Goal: Transaction & Acquisition: Book appointment/travel/reservation

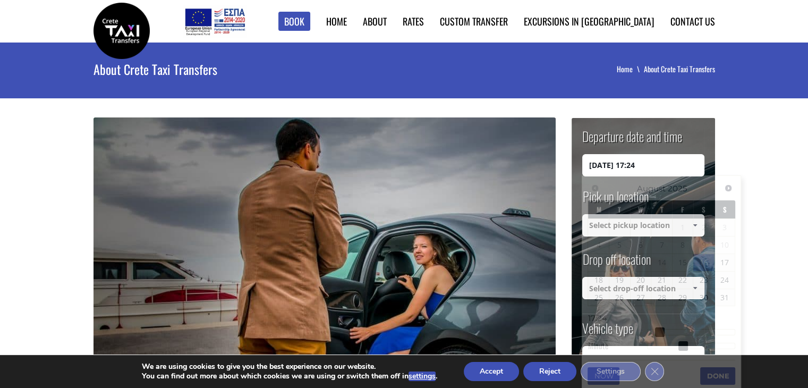
click at [643, 169] on input "16/08/2025 17:24" at bounding box center [643, 165] width 122 height 22
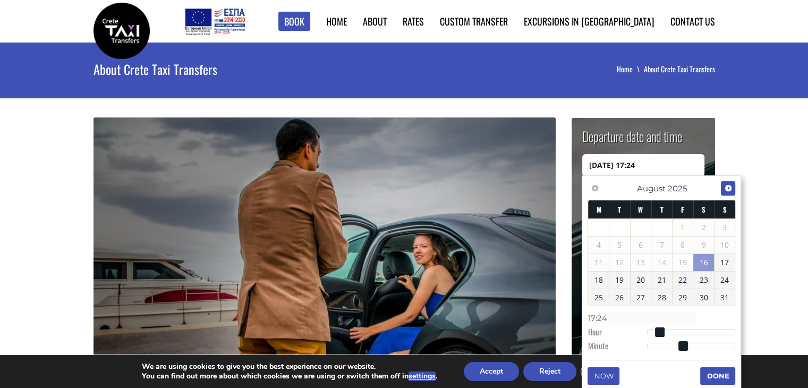
click at [732, 188] on span "Next" at bounding box center [728, 188] width 9 height 9
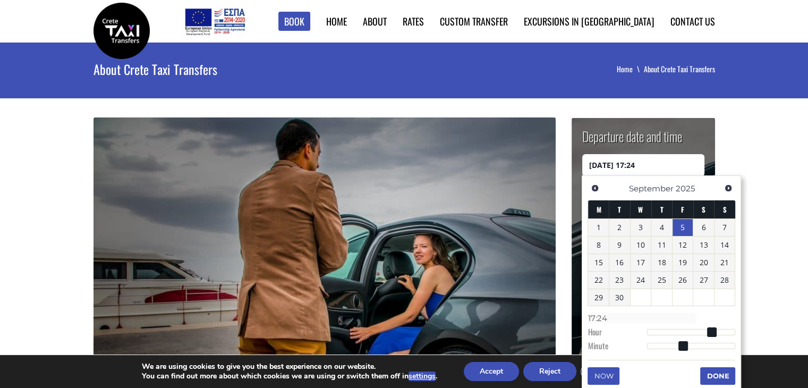
click at [682, 230] on link "5" at bounding box center [683, 227] width 21 height 17
type input "05/09/2025 02:00"
type input "02:00"
click at [656, 333] on div at bounding box center [691, 332] width 89 height 6
type input "05/09/2025 03:00"
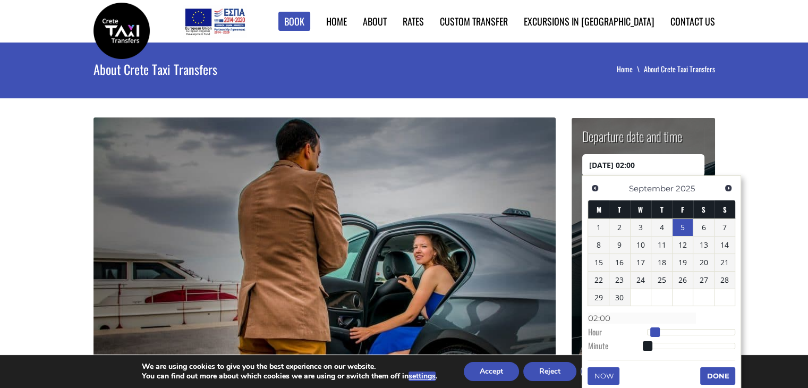
type input "03:00"
type input "05/09/2025 04:00"
type input "04:00"
type input "05/09/2025 05:00"
type input "05:00"
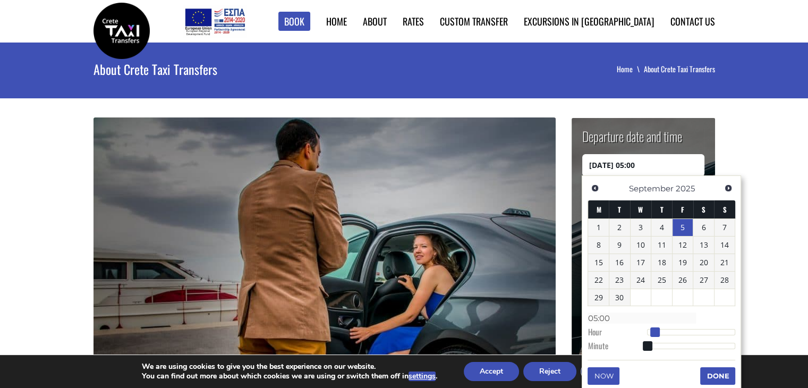
type input "05/09/2025 06:00"
type input "06:00"
type input "05/09/2025 07:00"
type input "07:00"
type input "05/09/2025 08:00"
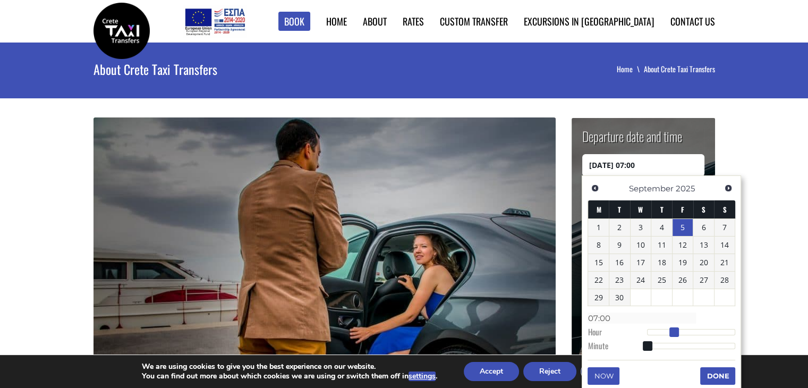
type input "08:00"
drag, startPoint x: 657, startPoint y: 333, endPoint x: 678, endPoint y: 330, distance: 22.0
click at [678, 330] on span at bounding box center [678, 332] width 10 height 10
type input "05/09/2025 08:02"
type input "08:02"
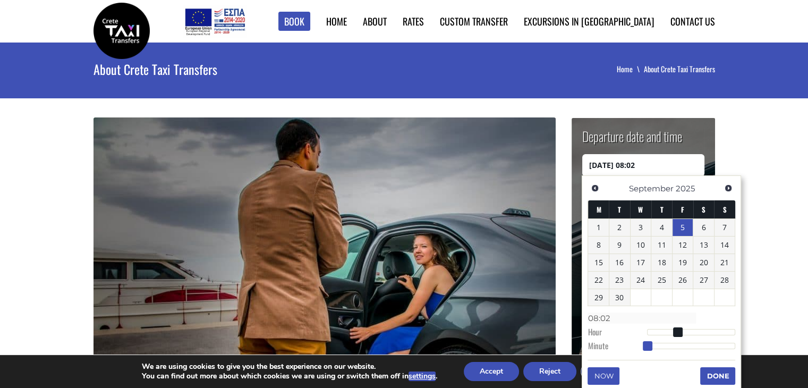
type input "05/09/2025 08:05"
type input "08:05"
type input "05/09/2025 08:07"
type input "08:07"
type input "05/09/2025 08:09"
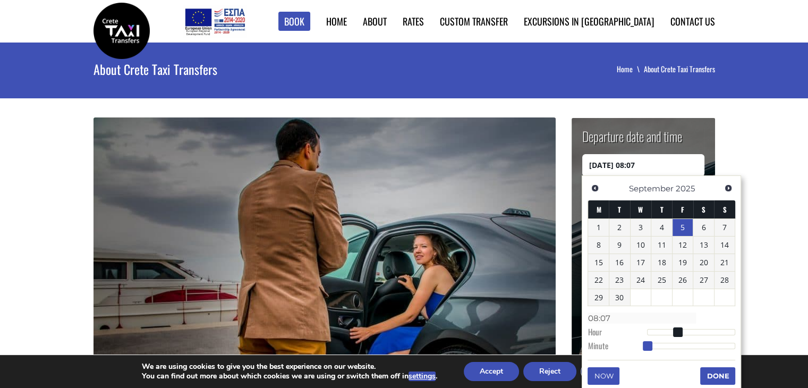
type input "08:09"
type input "05/09/2025 08:11"
type input "08:11"
type input "05/09/2025 08:12"
type input "08:12"
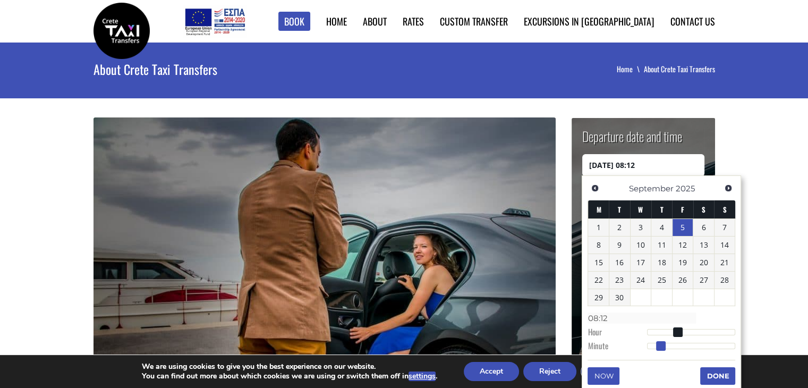
type input "05/09/2025 08:13"
type input "08:13"
type input "05/09/2025 08:14"
type input "08:14"
type input "05/09/2025 08:15"
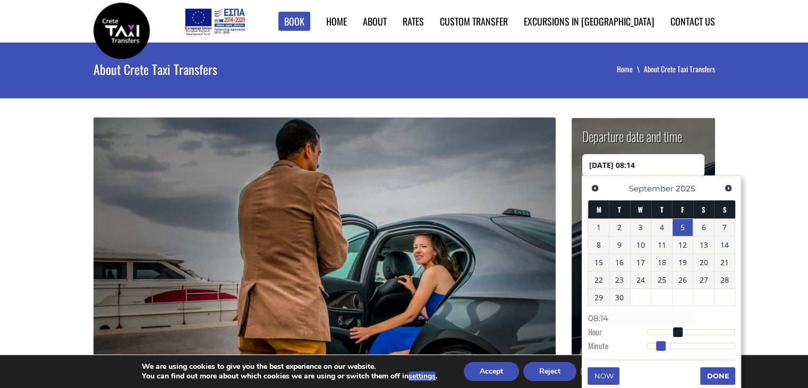
type input "08:15"
type input "05/09/2025 08:16"
type input "08:16"
type input "05/09/2025 08:17"
type input "08:17"
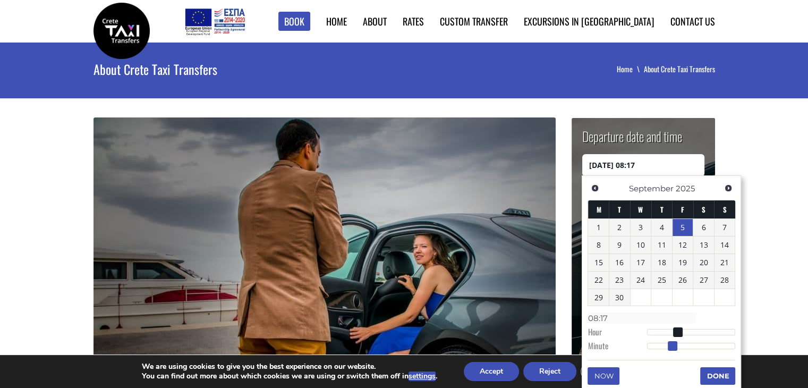
type input "05/09/2025 08:18"
type input "08:18"
type input "05/09/2025 08:19"
type input "08:19"
type input "05/09/2025 08:20"
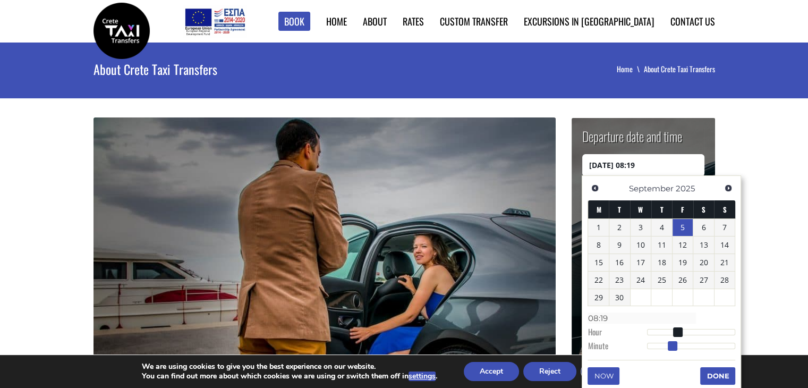
type input "08:20"
type input "05/09/2025 08:22"
type input "08:22"
type input "05/09/2025 08:23"
type input "08:23"
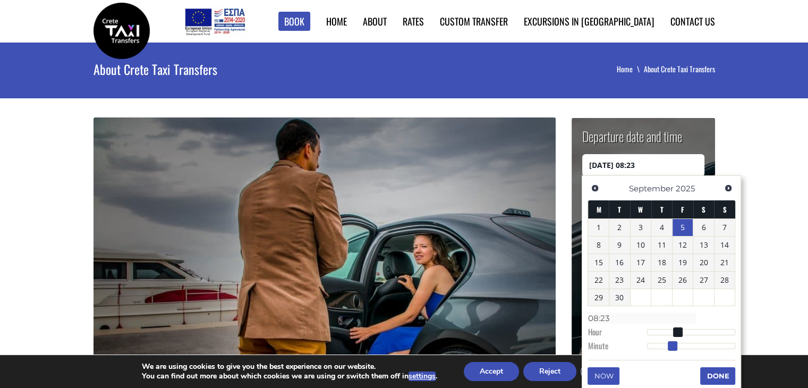
type input "05/09/2025 08:24"
type input "08:24"
type input "05/09/2025 08:25"
type input "08:25"
type input "05/09/2025 08:26"
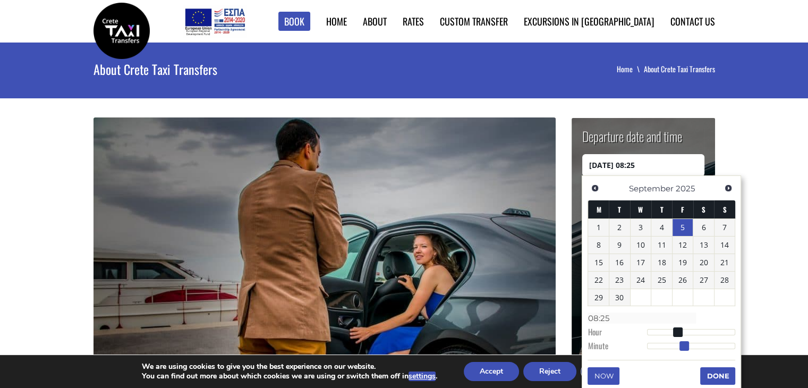
type input "08:26"
type input "05/09/2025 08:27"
type input "08:27"
type input "05/09/2025 08:28"
type input "08:28"
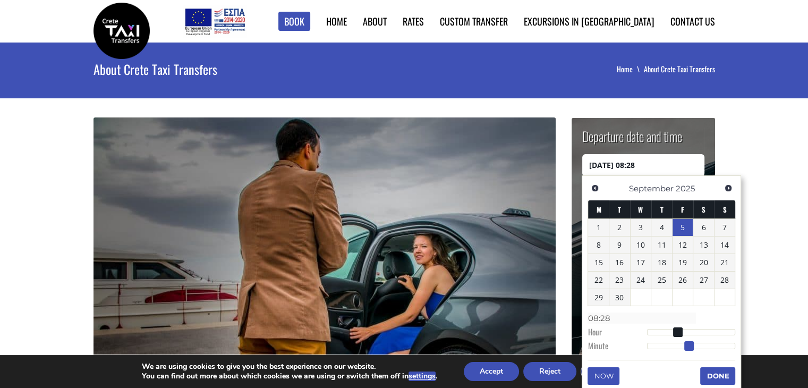
type input "05/09/2025 08:29"
type input "08:29"
type input "05/09/2025 08:30"
type input "08:30"
drag, startPoint x: 647, startPoint y: 343, endPoint x: 692, endPoint y: 345, distance: 45.2
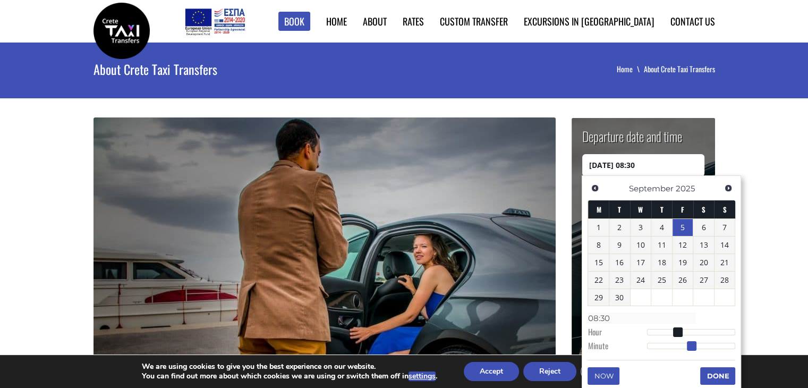
click at [692, 345] on span at bounding box center [692, 346] width 10 height 10
click at [716, 379] on button "Done" at bounding box center [717, 375] width 35 height 17
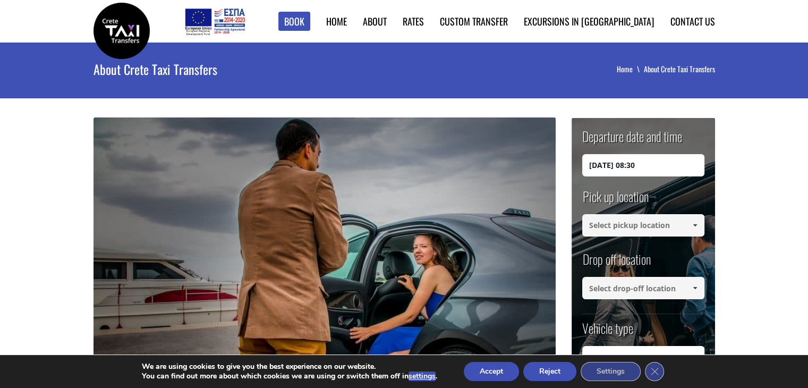
click at [626, 224] on input at bounding box center [643, 225] width 122 height 22
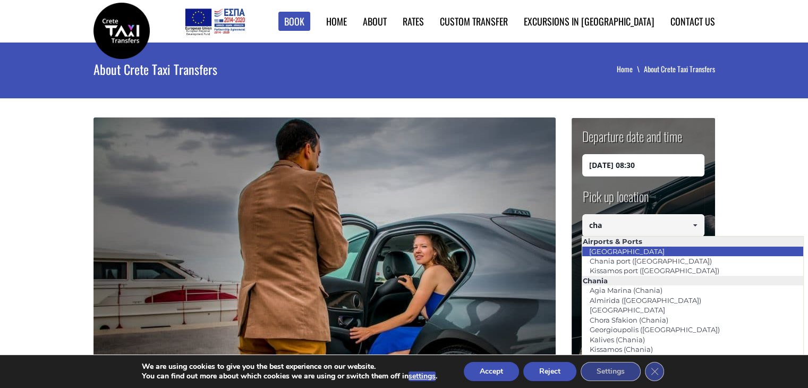
click at [647, 253] on li "Chania airport" at bounding box center [692, 252] width 221 height 10
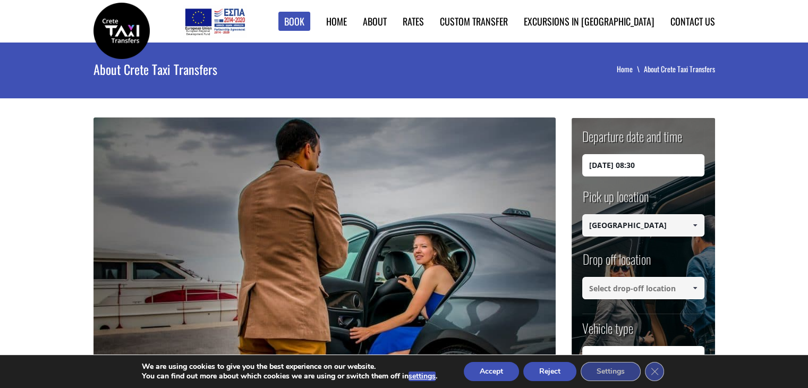
type input "Chania airport"
click at [632, 287] on input at bounding box center [643, 288] width 122 height 22
click at [695, 283] on link at bounding box center [695, 288] width 18 height 22
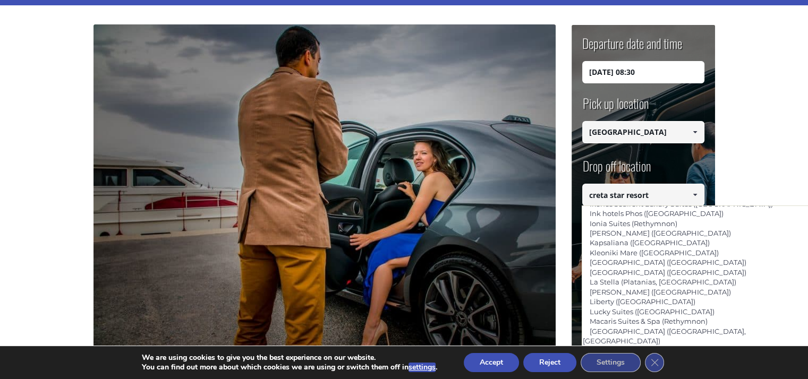
scroll to position [159, 0]
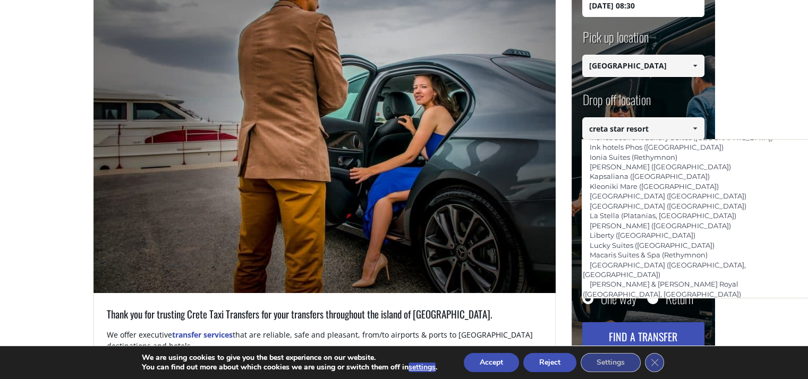
drag, startPoint x: 658, startPoint y: 131, endPoint x: 576, endPoint y: 108, distance: 84.6
click at [576, 108] on form "Departure date and time 05/09/2025 08:30 Pick up location Select pickup locatio…" at bounding box center [643, 163] width 143 height 409
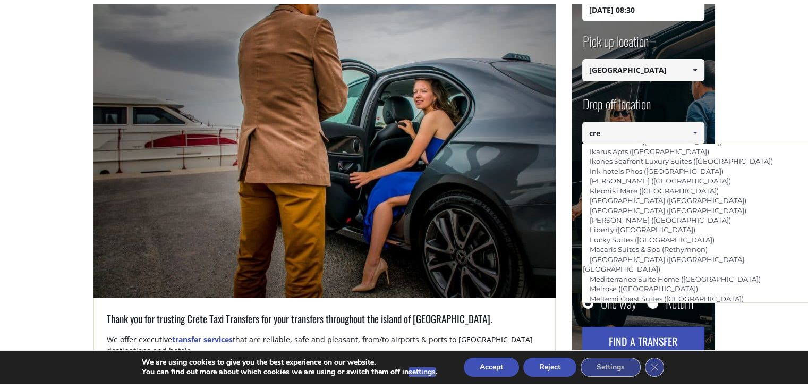
scroll to position [0, 0]
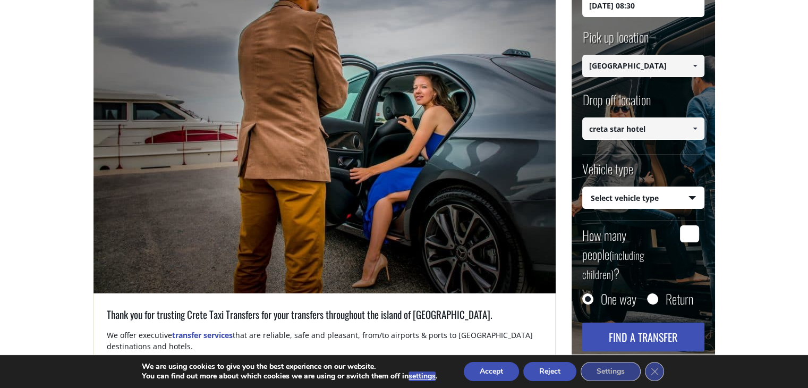
type input "creta star hotel"
click at [699, 202] on select "Select vehicle type Taxi (4 passengers) Mercedes E Class Mini Van (7 passengers…" at bounding box center [643, 198] width 121 height 22
select select "541"
click at [583, 187] on select "Select vehicle type Taxi (4 passengers) Mercedes E Class Mini Van (7 passengers…" at bounding box center [643, 198] width 121 height 22
click at [697, 233] on input "How many people (including children) ?" at bounding box center [689, 233] width 19 height 17
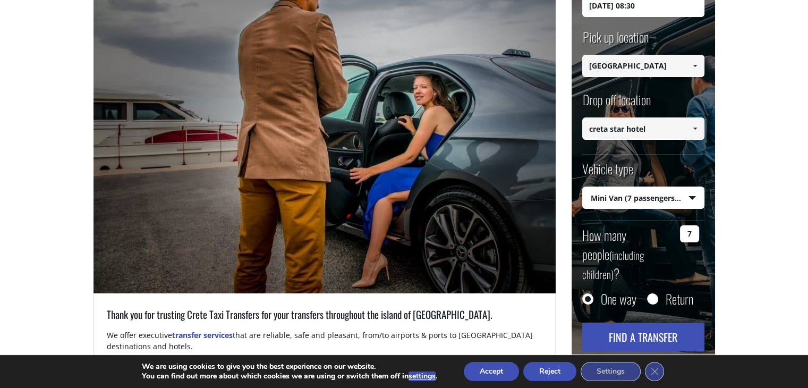
type input "7"
click at [652, 294] on input "Return" at bounding box center [652, 299] width 11 height 11
radio input "true"
type input "creta star hotel"
type input "Chania airport"
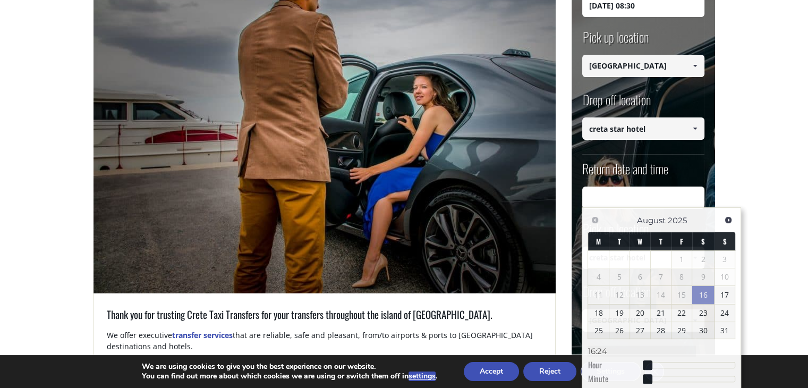
click at [619, 200] on input "Return date and time" at bounding box center [643, 197] width 122 height 22
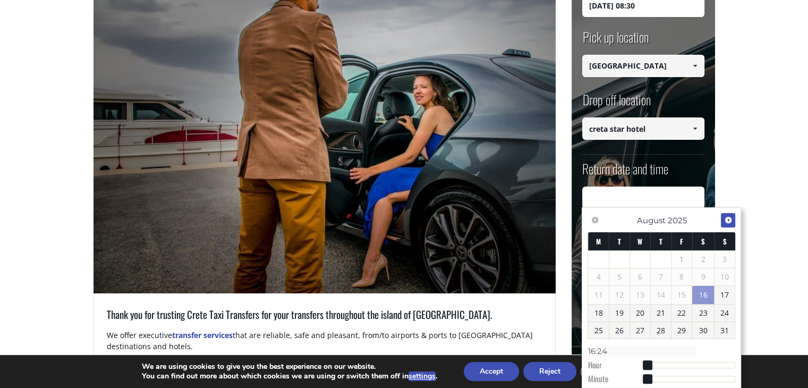
click at [730, 219] on span "Next" at bounding box center [728, 220] width 9 height 9
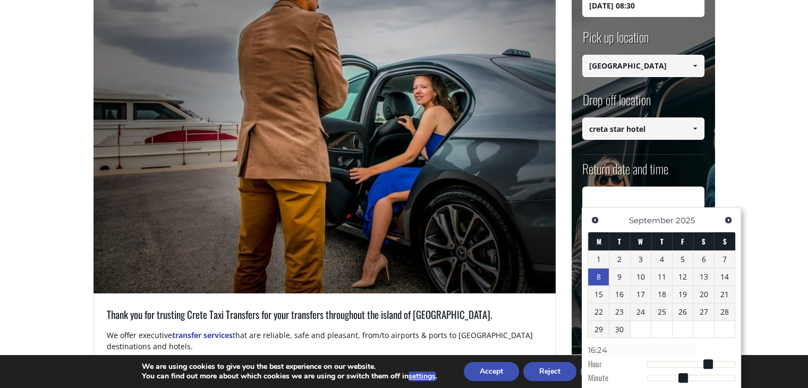
click at [594, 284] on link "8" at bounding box center [598, 276] width 21 height 17
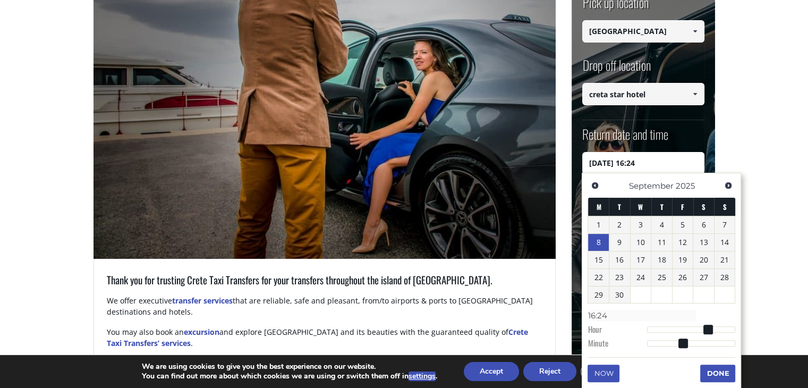
scroll to position [213, 0]
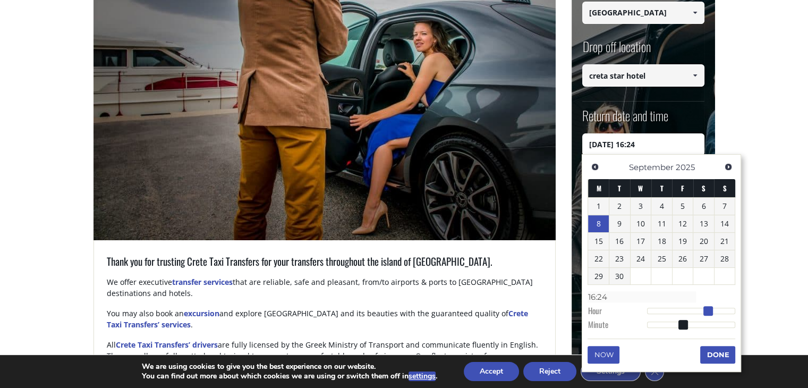
type input "08/09/2025 17:24"
type input "17:24"
type input "08/09/2025 18:24"
type input "18:24"
type input "08/09/2025 19:24"
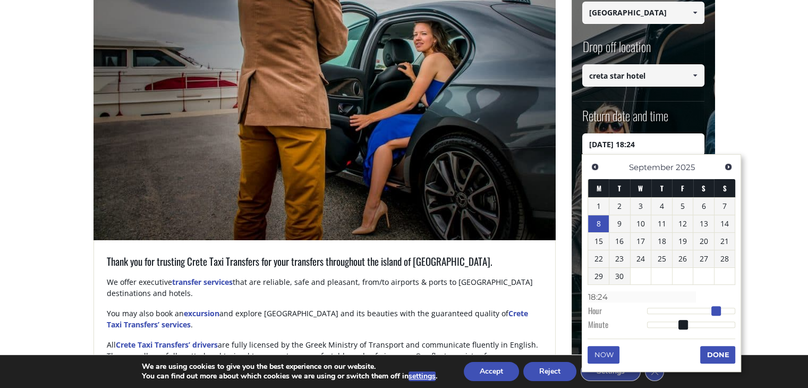
type input "19:24"
type input "08/09/2025 20:24"
type input "20:24"
type input "08/09/2025 19:24"
type input "19:24"
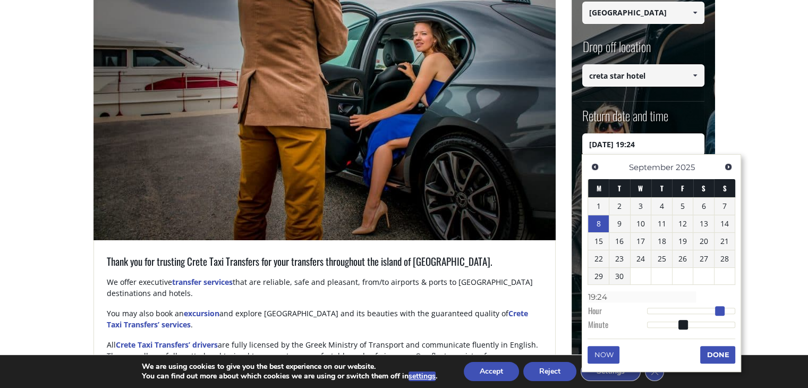
drag, startPoint x: 710, startPoint y: 311, endPoint x: 722, endPoint y: 311, distance: 12.2
click at [722, 311] on span at bounding box center [720, 311] width 10 height 10
type input "08/09/2025 19:25"
type input "19:25"
type input "08/09/2025 19:27"
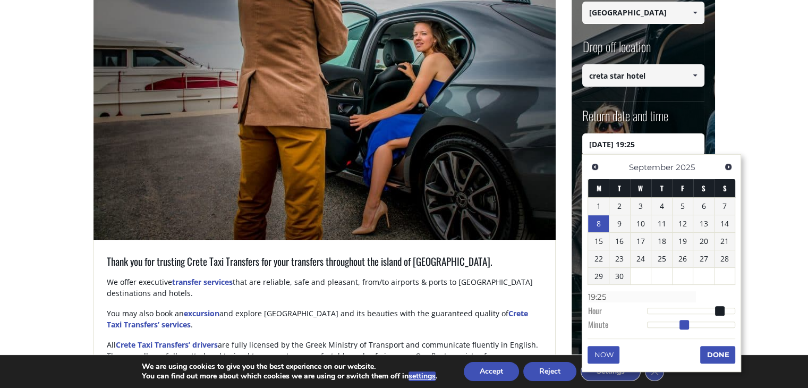
type input "19:27"
type input "08/09/2025 19:28"
type input "19:28"
type input "08/09/2025 19:29"
type input "19:29"
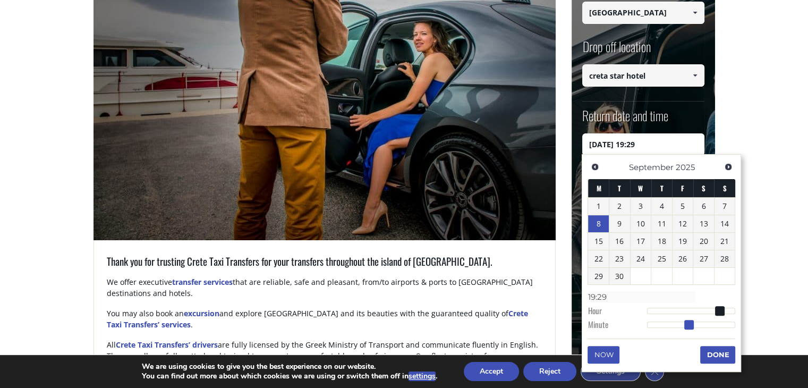
type input "08/09/2025 19:30"
type input "19:30"
type input "08/09/2025 19:31"
type input "19:31"
type input "08/09/2025 19:30"
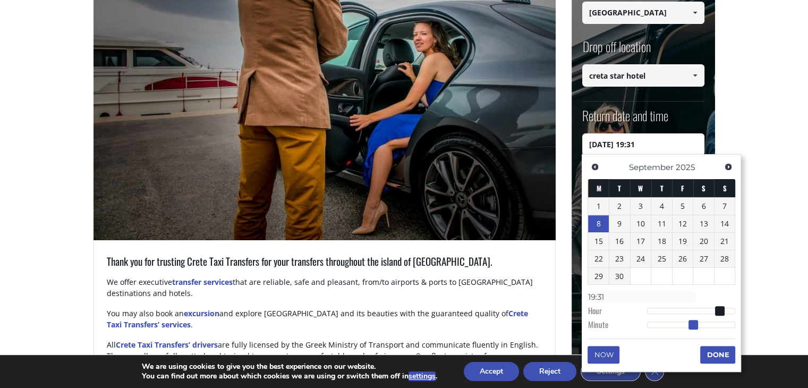
type input "19:30"
type input "08/09/2025 19:29"
type input "19:29"
type input "08/09/2025 19:28"
type input "19:28"
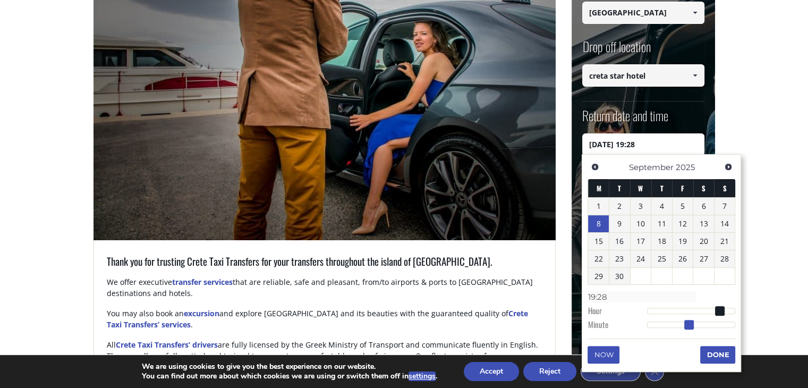
type input "08/09/2025 19:29"
type input "19:29"
type input "08/09/2025 19:30"
type input "19:30"
type input "08/09/2025 19:31"
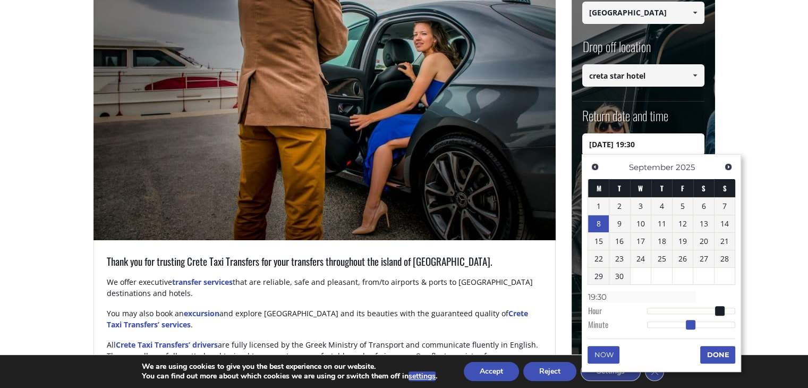
type input "19:31"
type input "08/09/2025 19:30"
type input "19:30"
drag, startPoint x: 686, startPoint y: 325, endPoint x: 695, endPoint y: 326, distance: 8.6
click at [695, 326] on span at bounding box center [692, 325] width 10 height 10
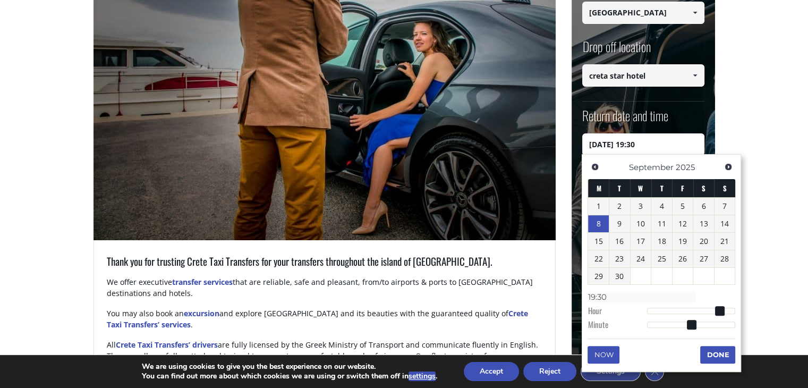
click at [716, 354] on button "Done" at bounding box center [717, 354] width 35 height 17
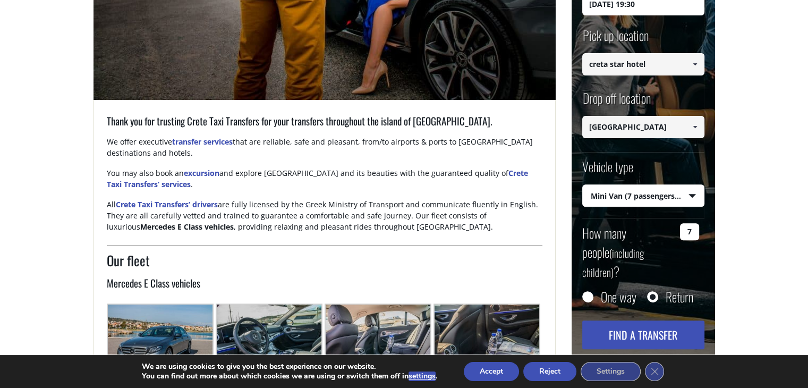
scroll to position [372, 0]
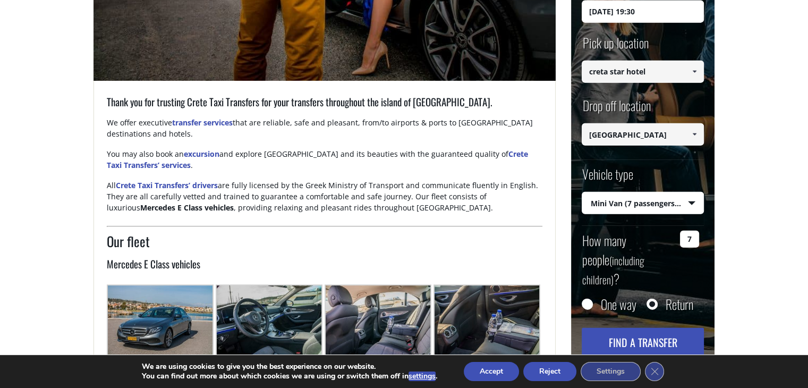
click at [640, 328] on button "Find a transfer" at bounding box center [643, 342] width 122 height 29
click at [644, 328] on button "Find a transfer" at bounding box center [643, 342] width 122 height 29
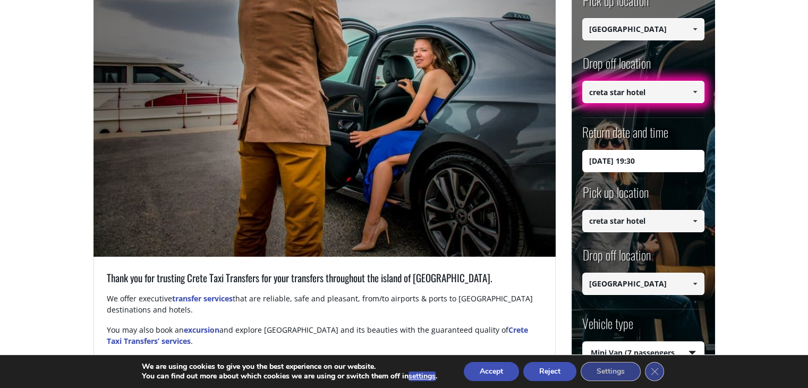
scroll to position [159, 0]
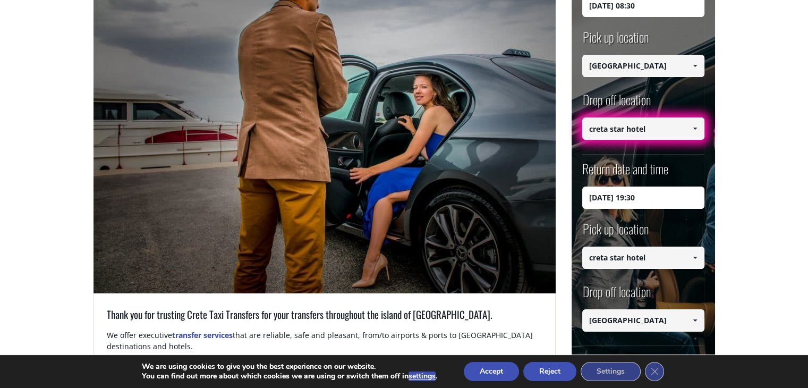
click at [641, 126] on input "creta star hotel" at bounding box center [643, 128] width 122 height 22
click at [694, 127] on span at bounding box center [695, 128] width 9 height 9
drag, startPoint x: 661, startPoint y: 130, endPoint x: 511, endPoint y: 114, distance: 151.1
paste input "Skaleta 741 00, Rethymno"
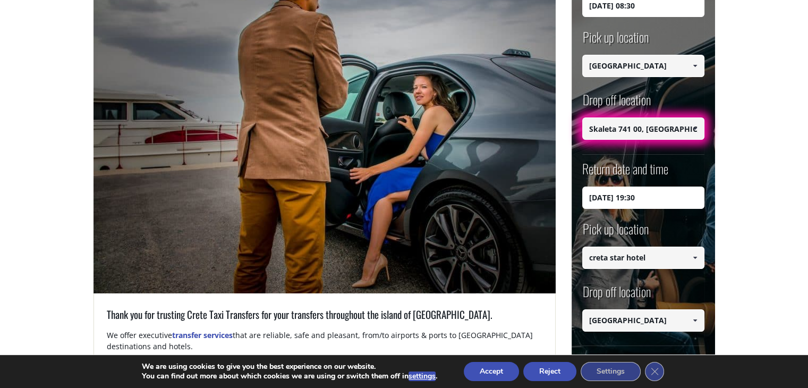
type input "Skaleta 741 00, Rethymno"
drag, startPoint x: 652, startPoint y: 254, endPoint x: 554, endPoint y: 251, distance: 98.3
paste input "Skaleta 741 00, Rethymno"
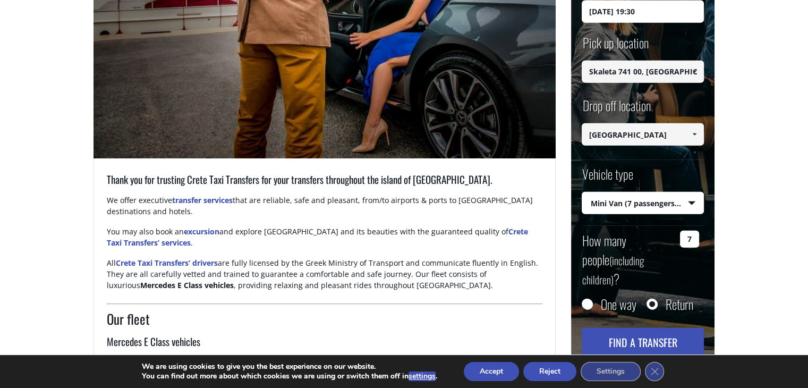
scroll to position [372, 0]
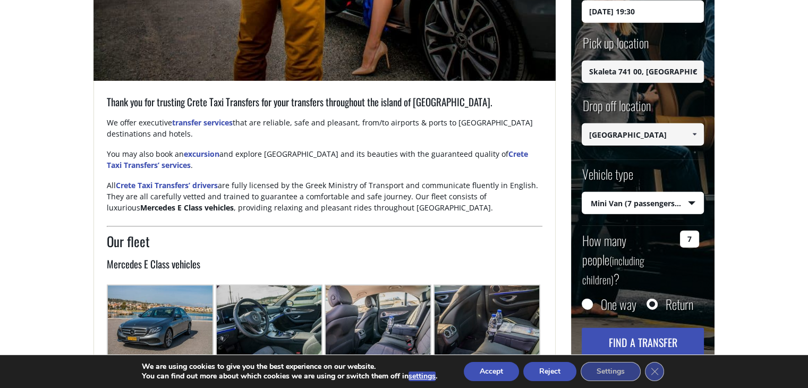
type input "Skaleta 741 00, Rethymno"
click at [650, 329] on button "Find a transfer" at bounding box center [643, 342] width 122 height 29
click at [641, 328] on button "Find a transfer" at bounding box center [643, 342] width 122 height 29
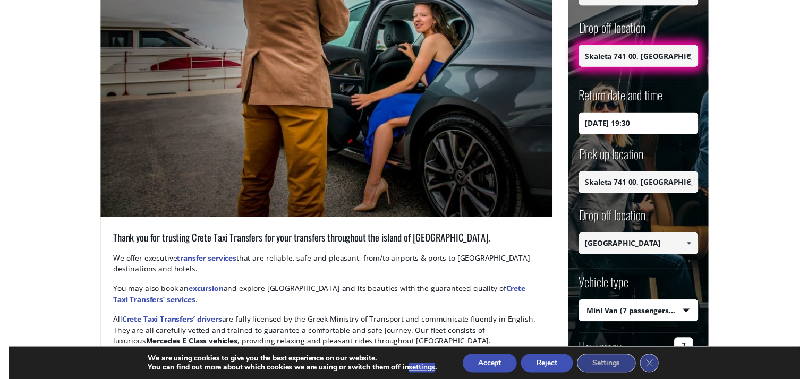
scroll to position [213, 0]
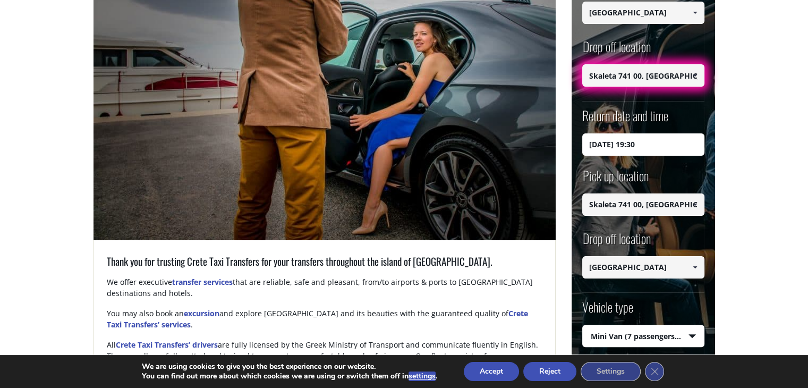
click at [660, 82] on input "Skaleta 741 00, Rethymno" at bounding box center [643, 75] width 122 height 22
click at [696, 70] on link at bounding box center [695, 75] width 18 height 22
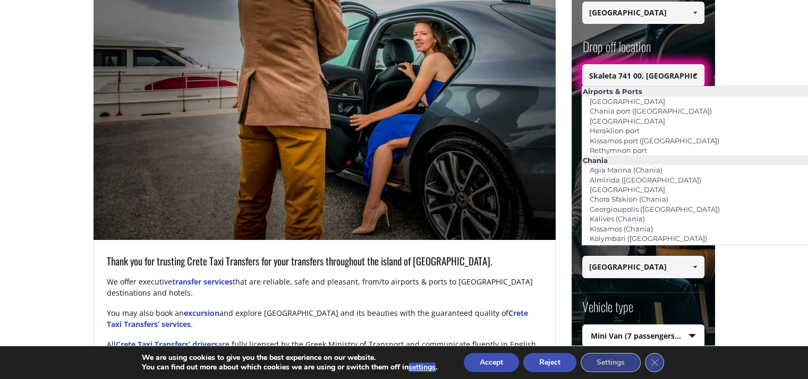
drag, startPoint x: 646, startPoint y: 77, endPoint x: 475, endPoint y: 73, distance: 171.1
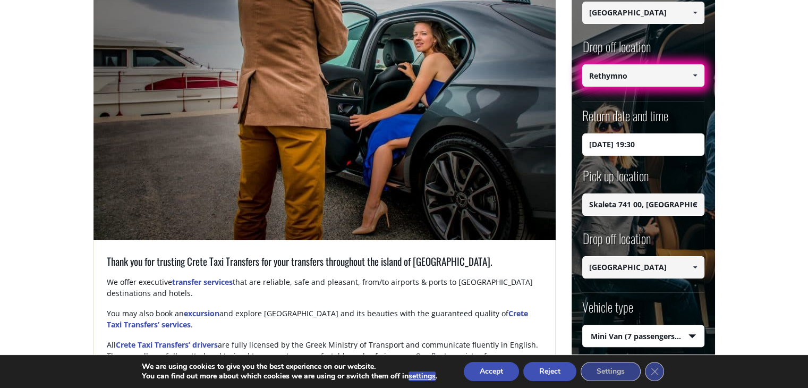
click at [698, 71] on span at bounding box center [695, 75] width 9 height 9
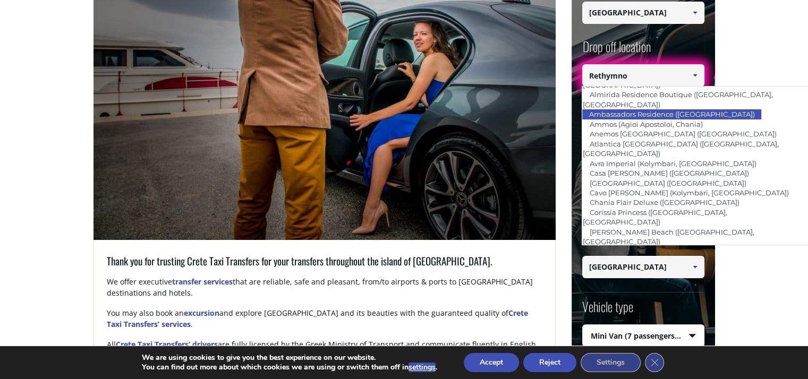
scroll to position [206, 0]
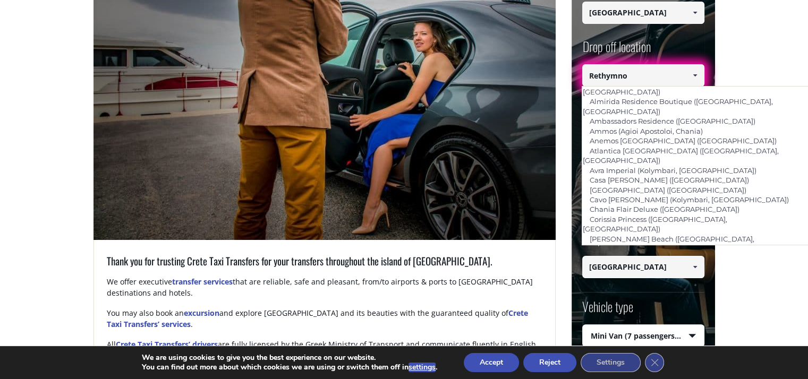
click at [633, 79] on input "Rethymno" at bounding box center [643, 75] width 122 height 22
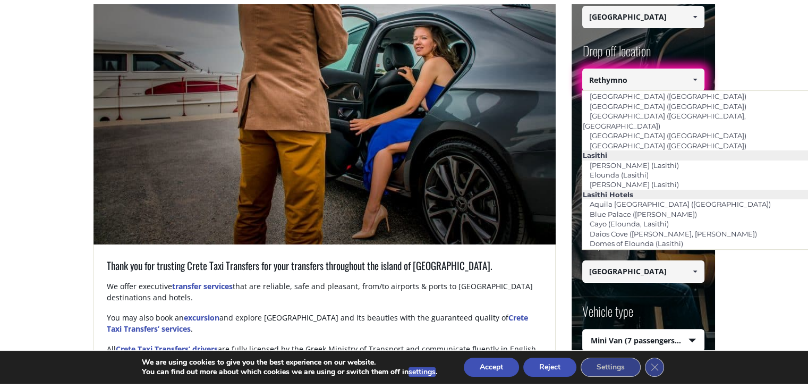
scroll to position [1536, 0]
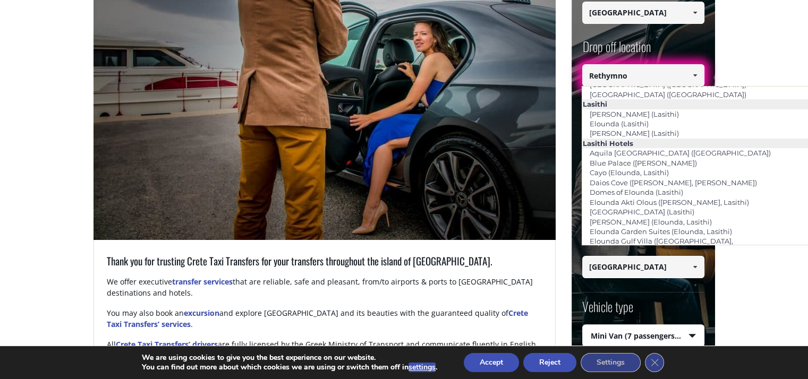
type input "Skaleta (Rethymnon)"
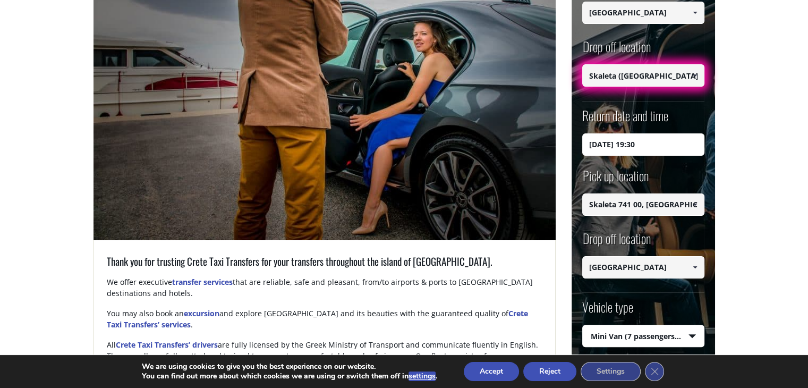
type input "Skaleta (Rethymnon)"
click at [660, 201] on input "Skaleta (Rethymnon)" at bounding box center [643, 204] width 122 height 22
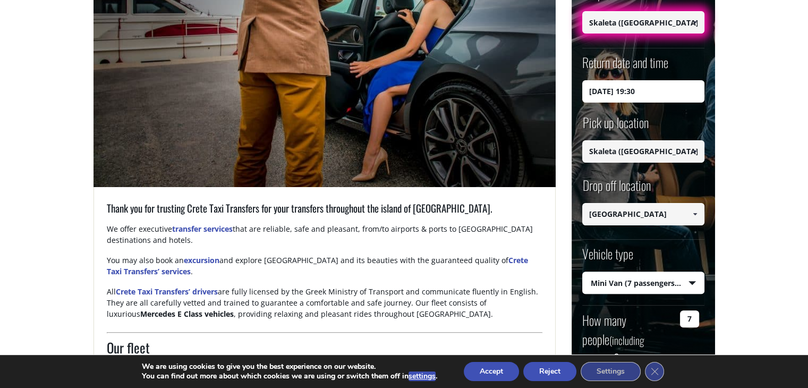
scroll to position [425, 0]
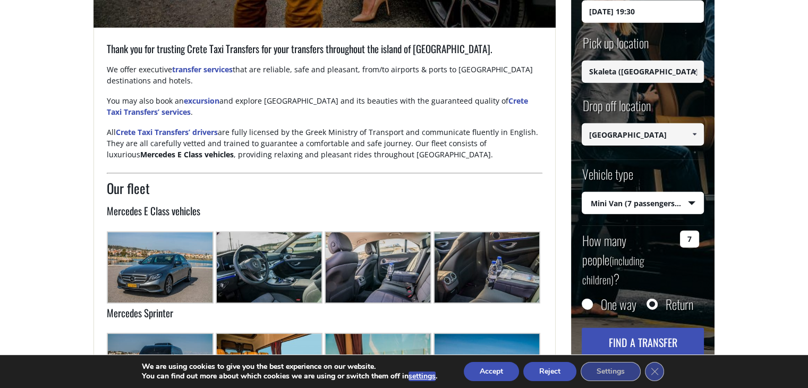
click at [676, 328] on button "Find a transfer" at bounding box center [643, 342] width 122 height 29
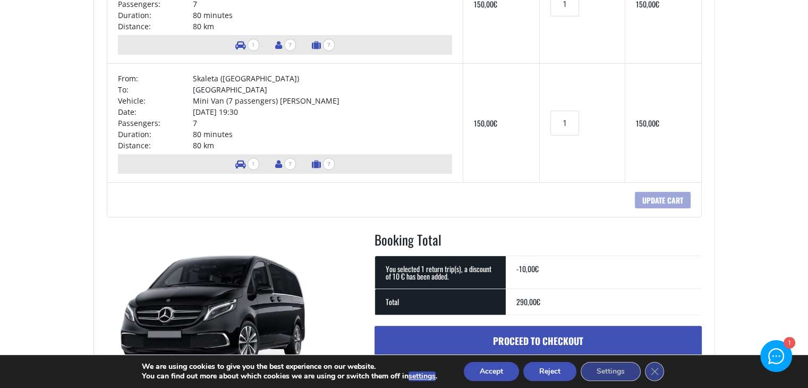
scroll to position [266, 0]
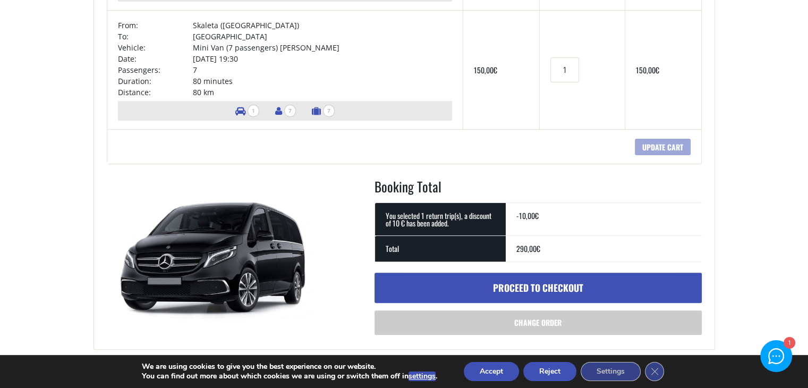
click at [555, 290] on link "Proceed to checkout" at bounding box center [538, 288] width 327 height 31
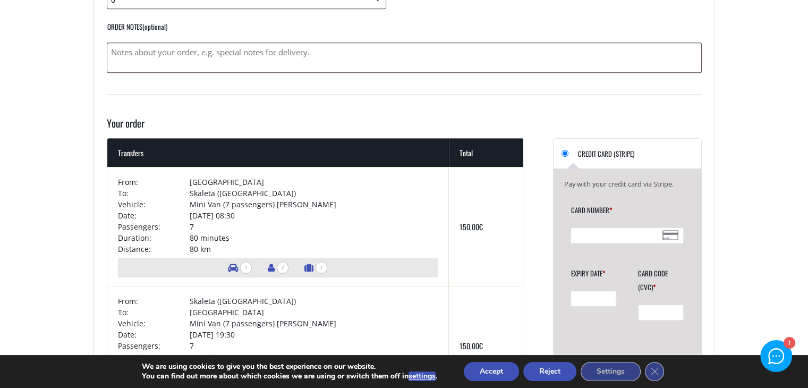
scroll to position [638, 0]
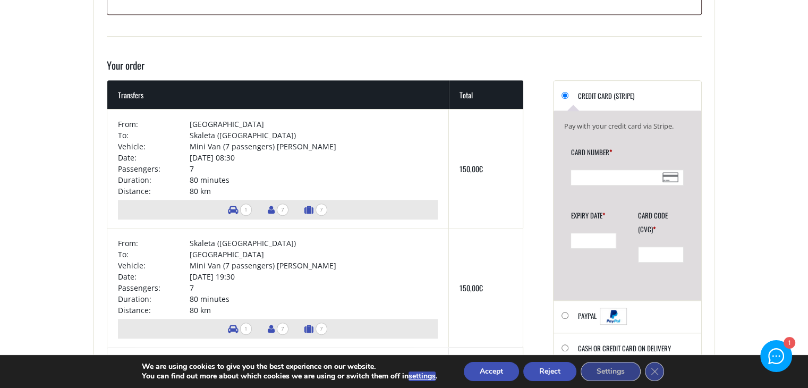
click at [495, 372] on button "Accept" at bounding box center [491, 371] width 55 height 19
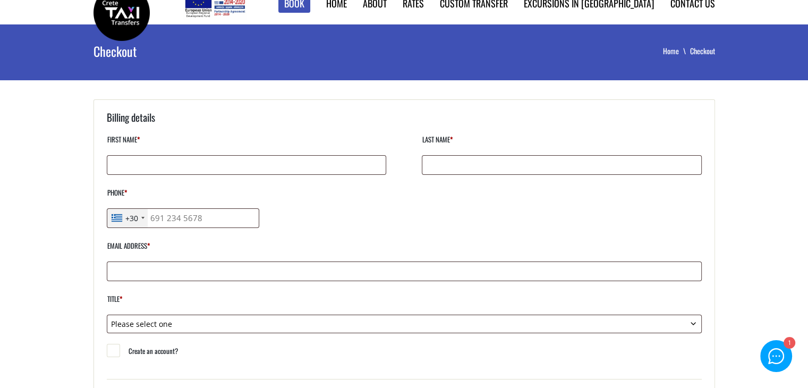
scroll to position [0, 0]
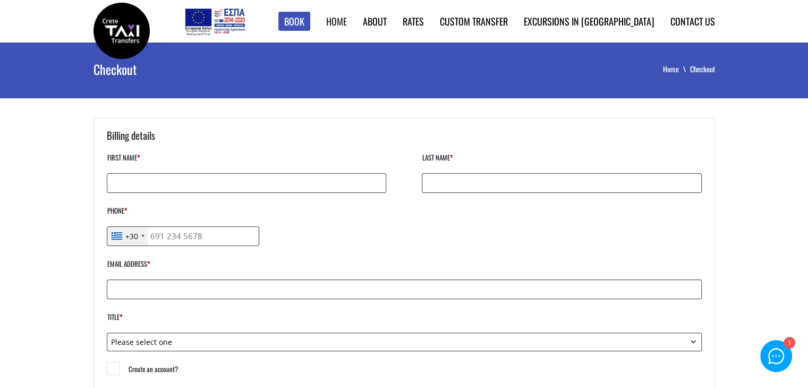
click at [347, 26] on link "Home" at bounding box center [336, 21] width 21 height 14
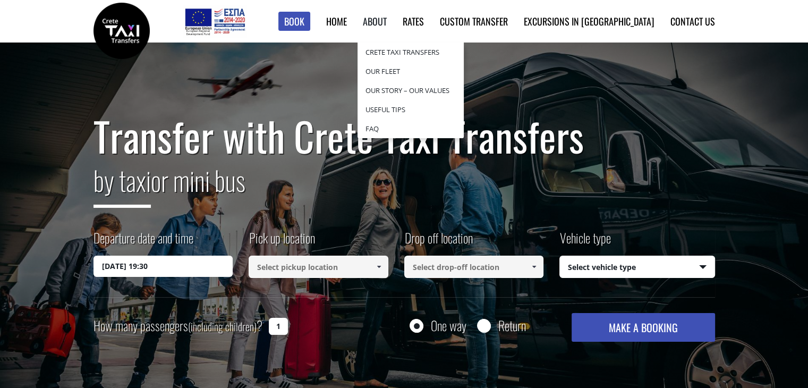
click at [387, 26] on link "About" at bounding box center [375, 21] width 24 height 14
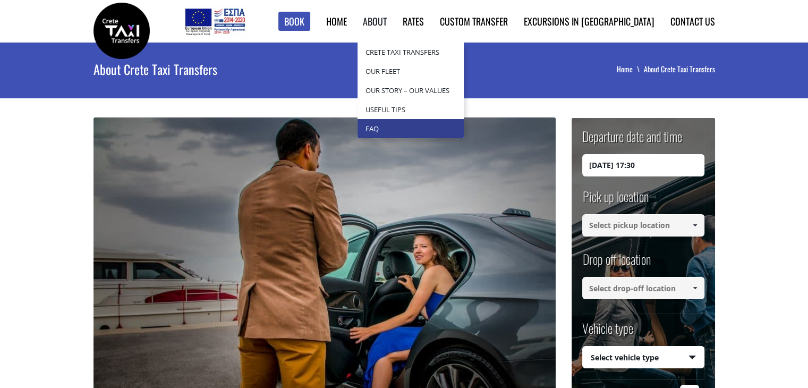
click at [440, 128] on link "Faq" at bounding box center [411, 128] width 106 height 19
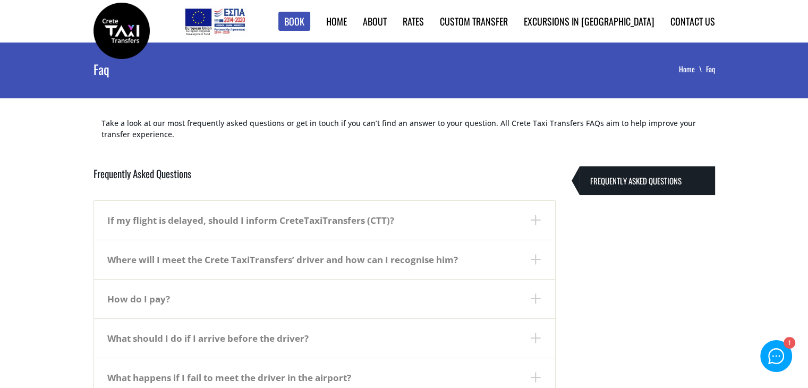
click at [393, 221] on dt "If my flight is delayed, should I inform CreteTaxiTransfers (CTT)?" at bounding box center [324, 220] width 461 height 39
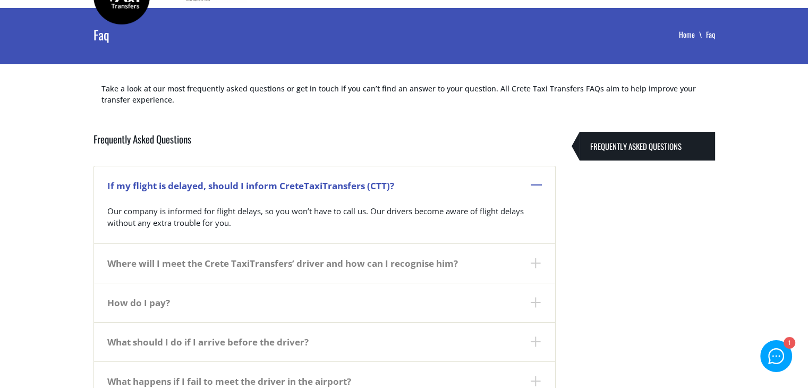
scroll to position [53, 0]
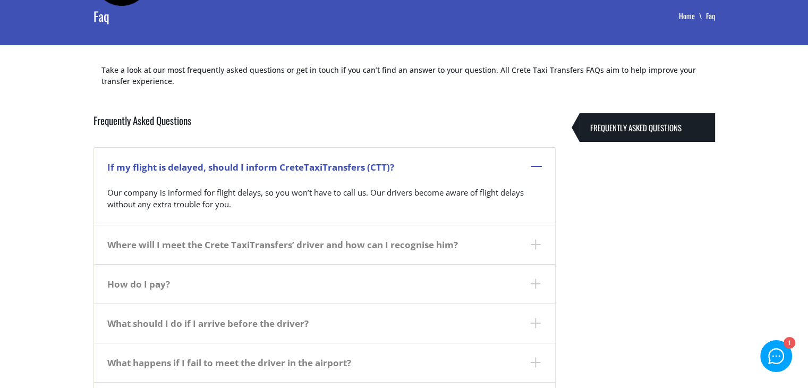
click at [393, 254] on dt "Where will I meet the Crete TaxiTransfers’ driver and how can I recognise him?" at bounding box center [324, 244] width 461 height 39
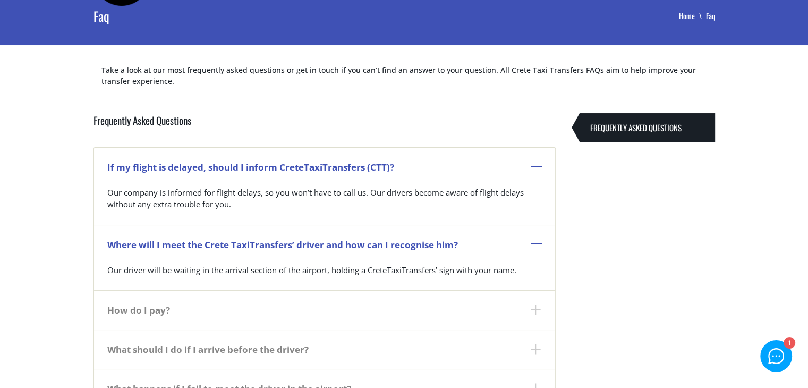
click at [443, 318] on dt "How do I pay?" at bounding box center [324, 309] width 461 height 39
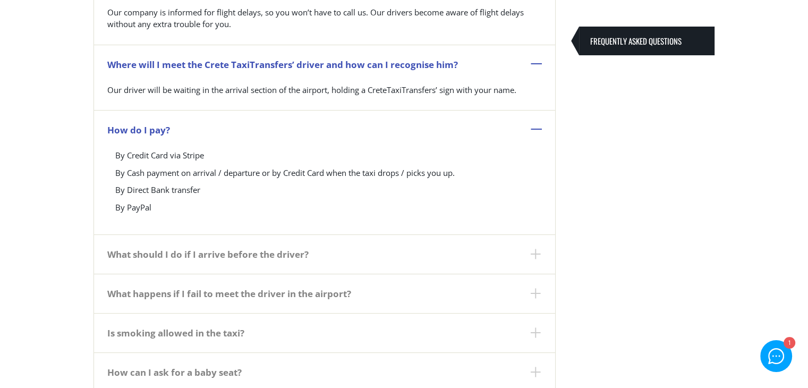
scroll to position [319, 0]
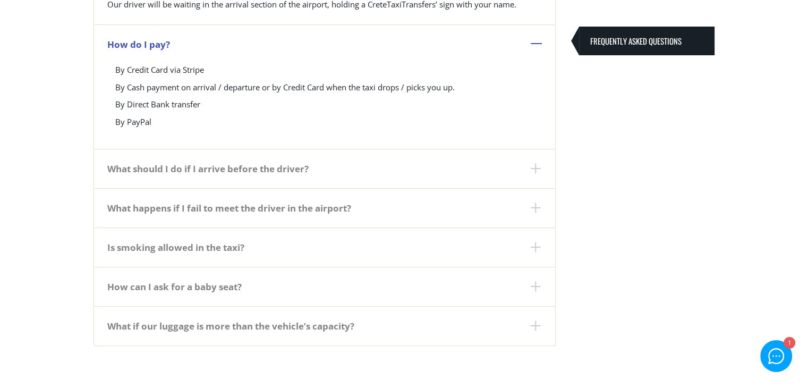
click at [321, 174] on dt "What should I do if I arrive before the driver?" at bounding box center [324, 168] width 461 height 39
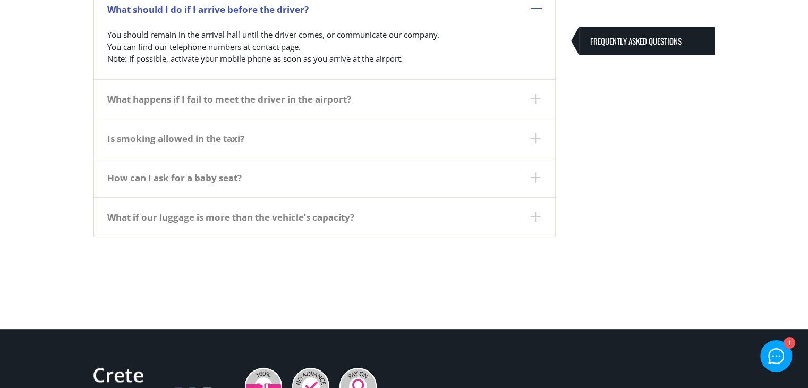
scroll to position [425, 0]
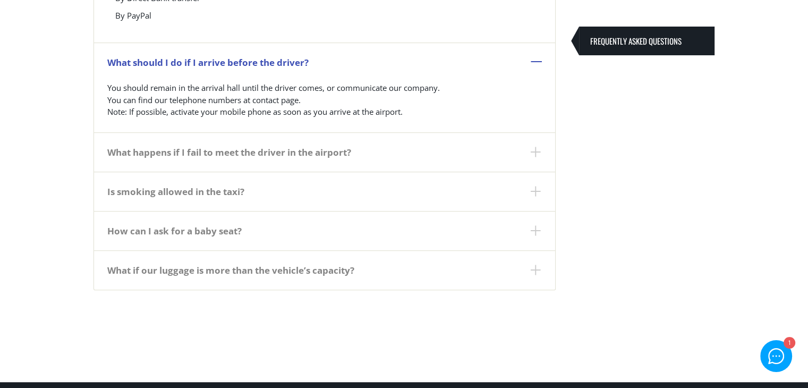
click at [357, 276] on dt "What if our luggage is more than the vehicle’s capacity?" at bounding box center [324, 269] width 461 height 39
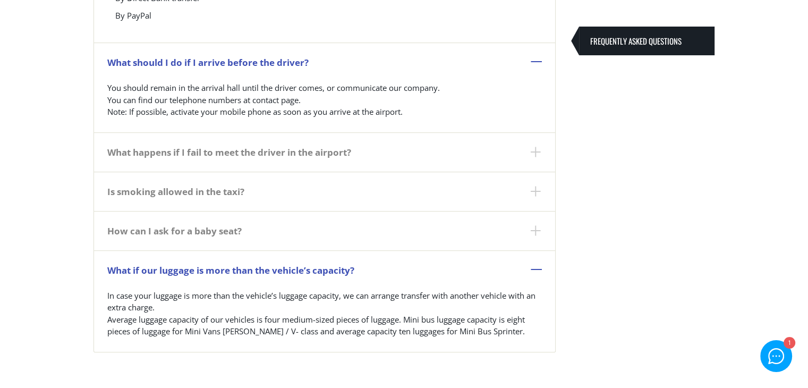
drag, startPoint x: 354, startPoint y: 224, endPoint x: 335, endPoint y: 174, distance: 53.5
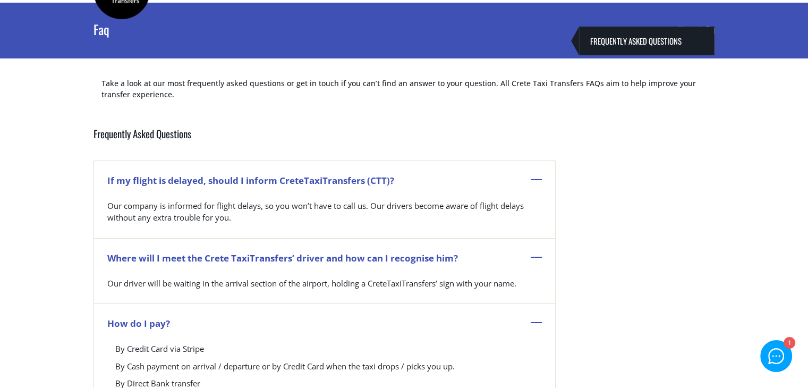
scroll to position [0, 0]
